Goal: Information Seeking & Learning: Learn about a topic

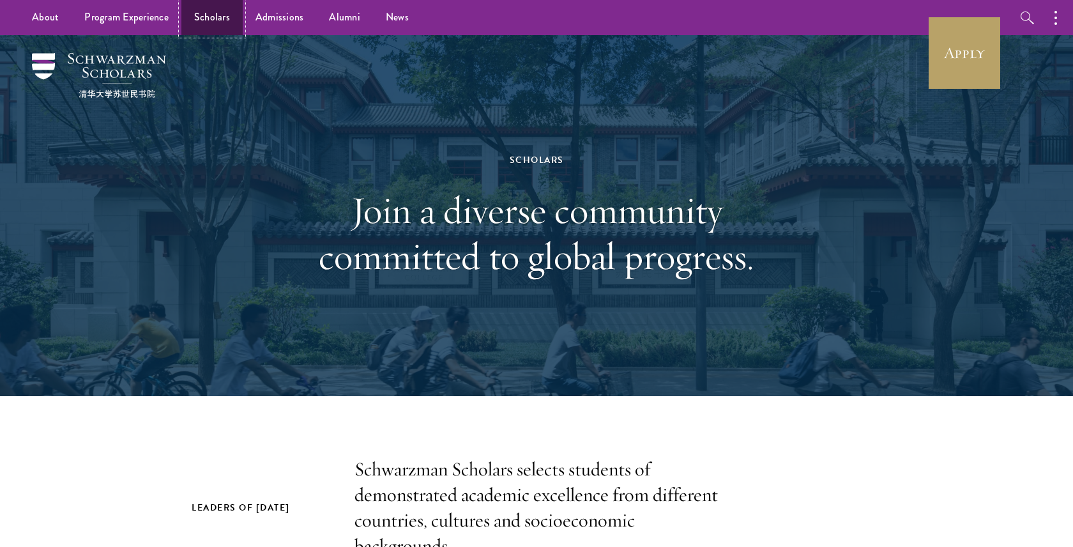
click at [201, 12] on link "Scholars" at bounding box center [211, 17] width 61 height 35
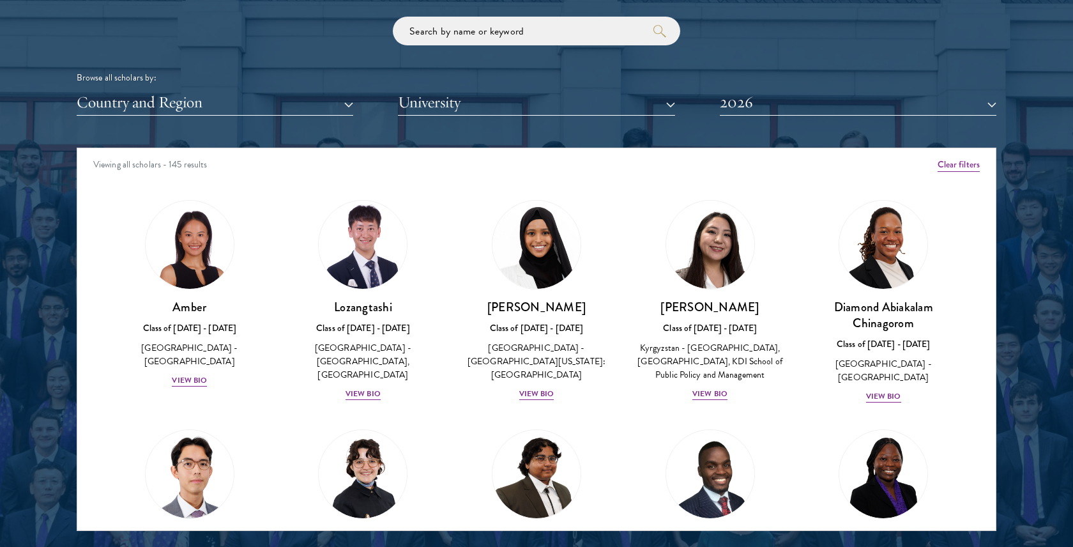
scroll to position [1559, 0]
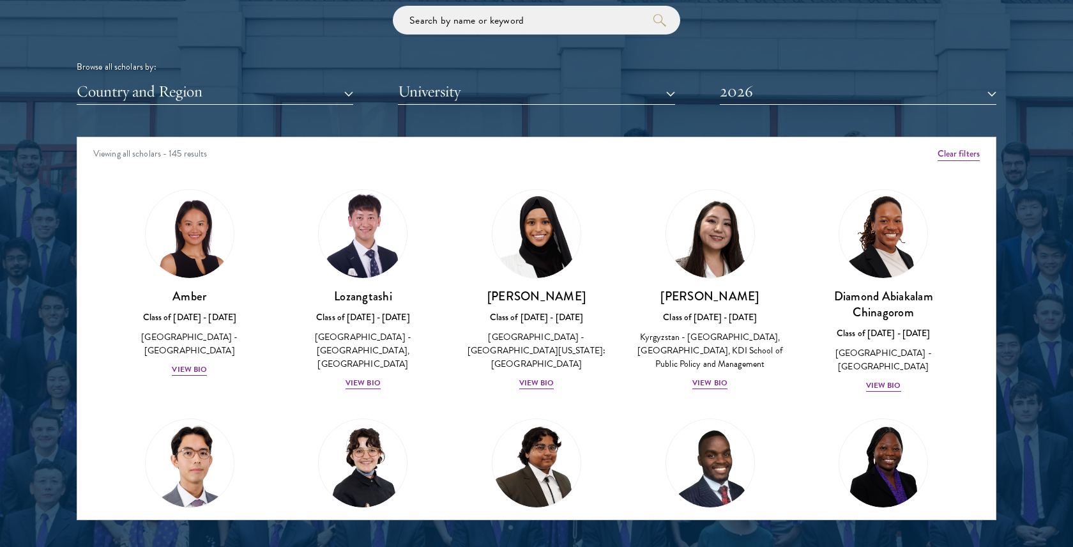
click at [337, 42] on div "Browse all scholars by: Country and Region All Countries and Regions Afghanista…" at bounding box center [537, 55] width 920 height 99
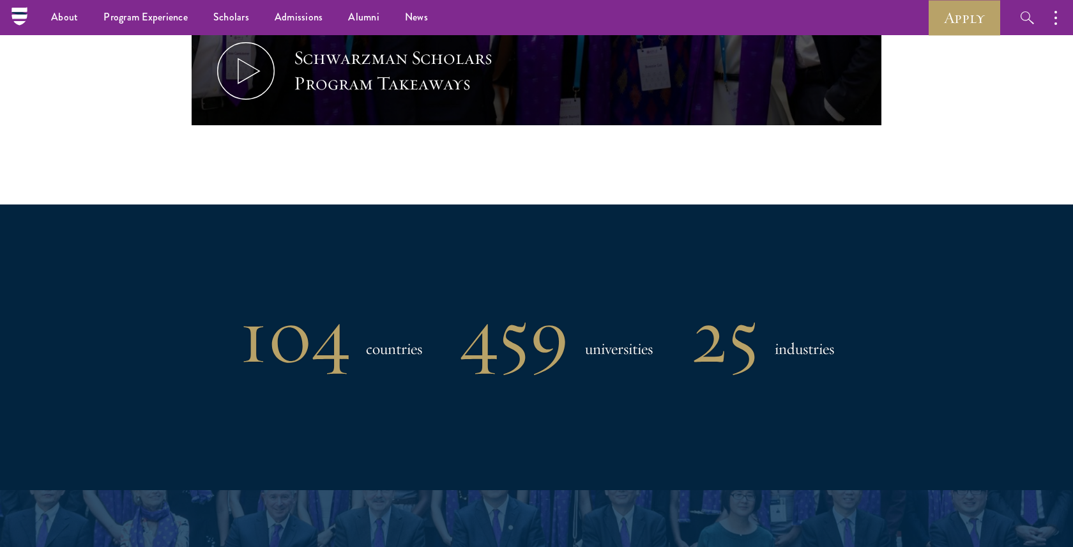
scroll to position [563, 0]
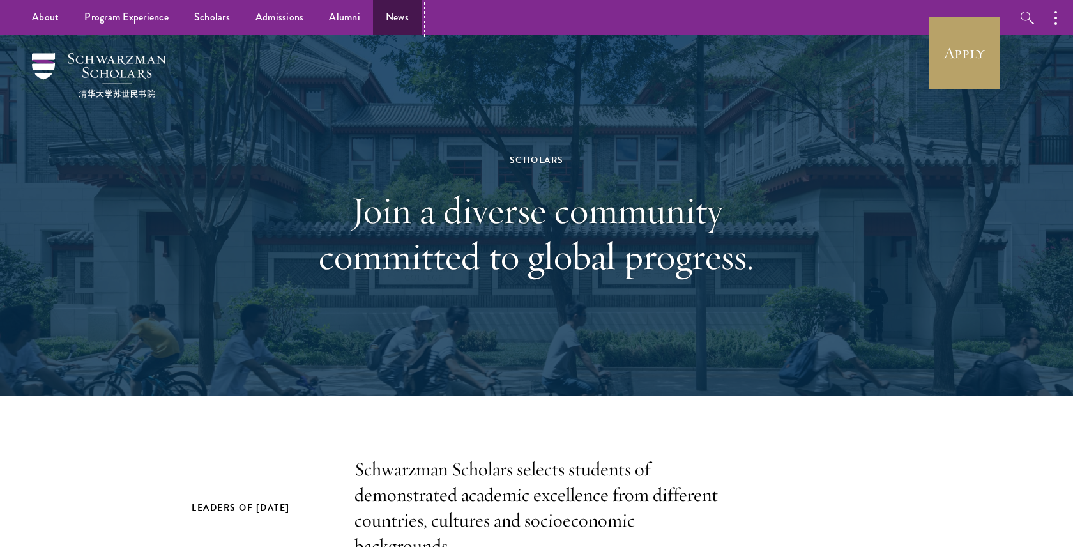
click at [377, 9] on link "News" at bounding box center [397, 17] width 49 height 35
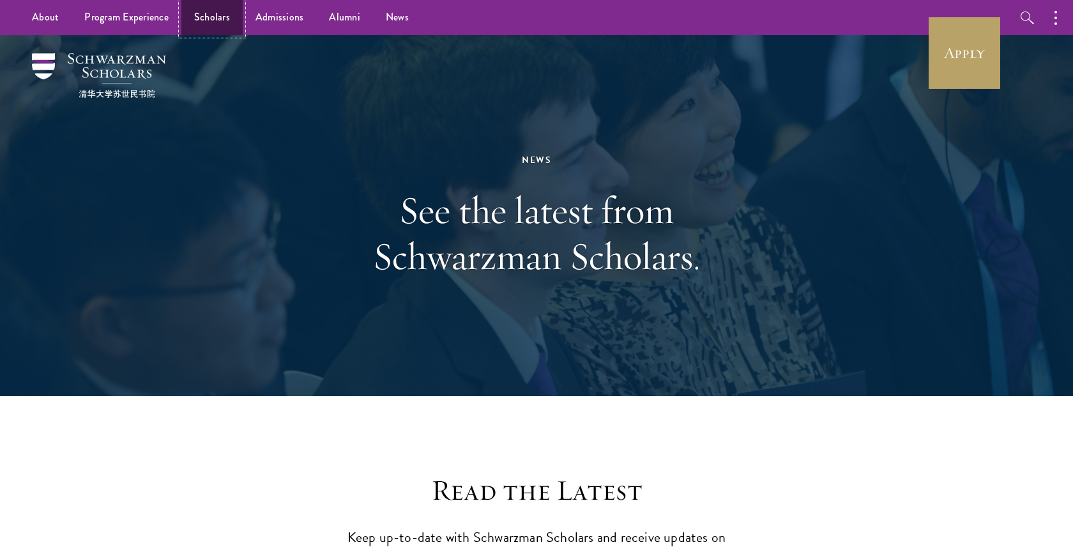
click at [235, 11] on link "Scholars" at bounding box center [211, 17] width 61 height 35
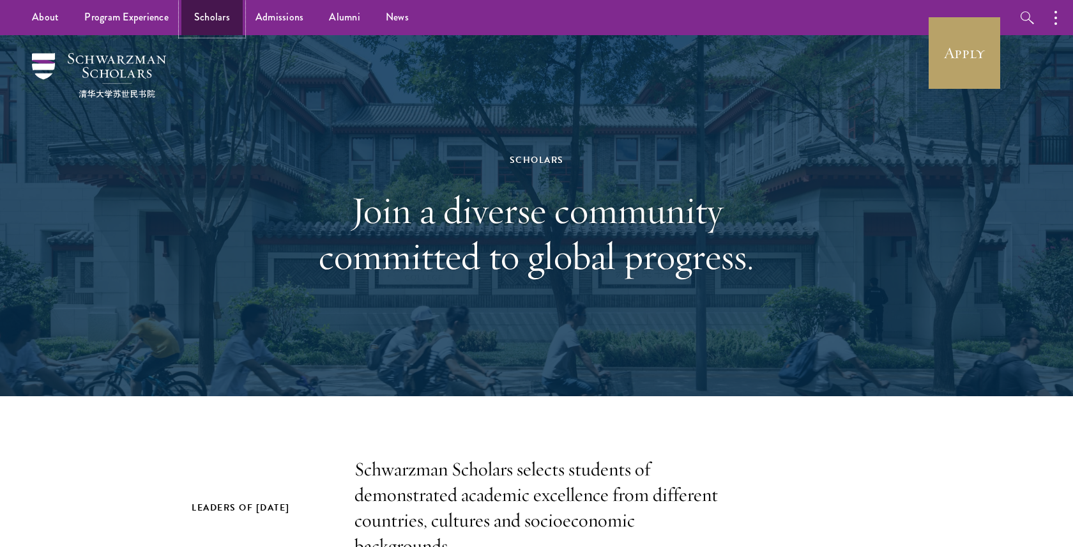
click at [212, 10] on link "Scholars" at bounding box center [211, 17] width 61 height 35
